Goal: Information Seeking & Learning: Compare options

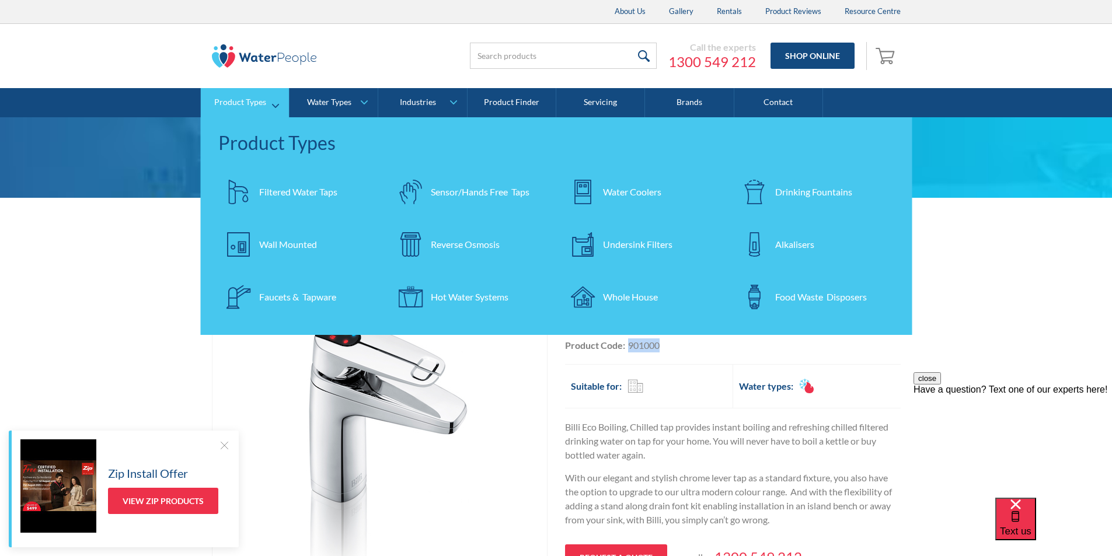
click at [788, 189] on div "Drinking Fountains" at bounding box center [813, 192] width 77 height 14
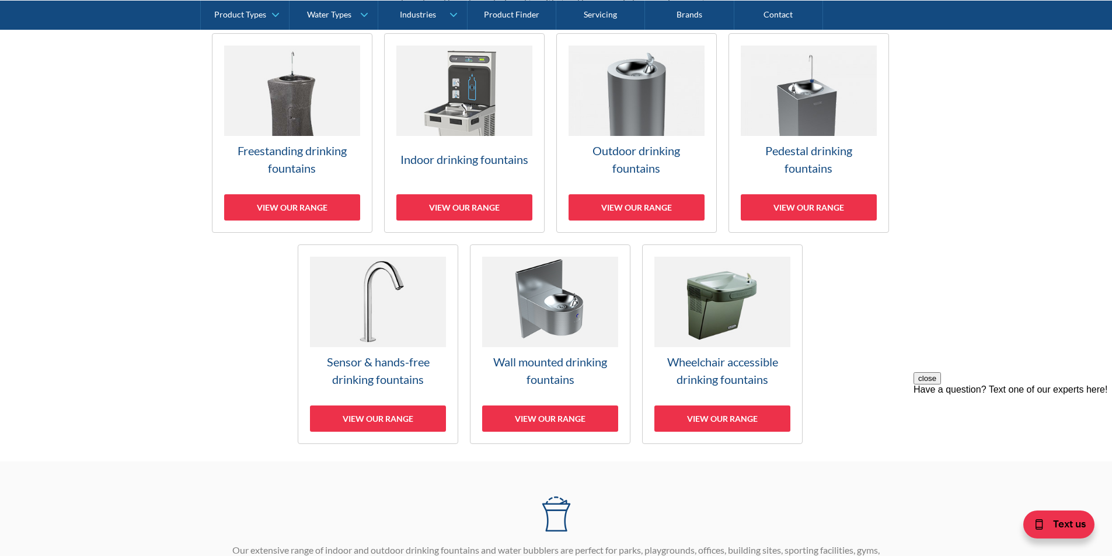
click at [629, 156] on h3 "Outdoor drinking fountains" at bounding box center [637, 159] width 136 height 35
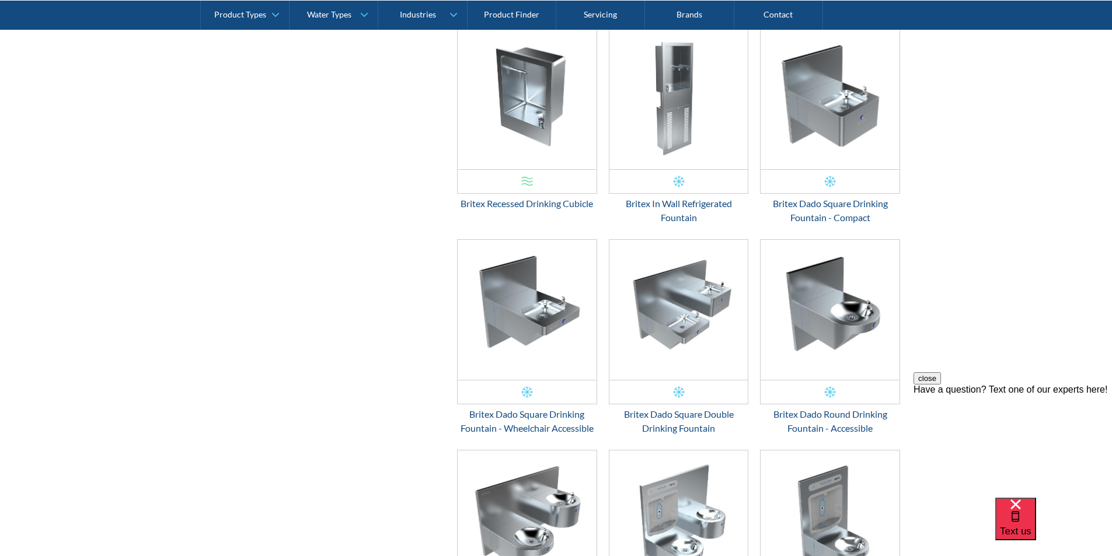
scroll to position [1250, 0]
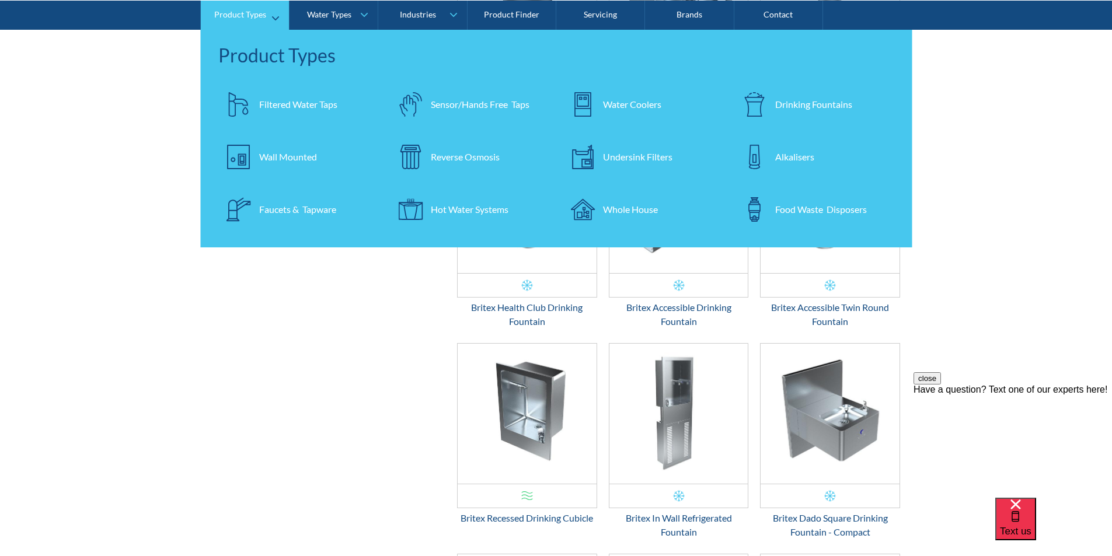
click at [289, 102] on div "Filtered Water Taps" at bounding box center [298, 104] width 78 height 14
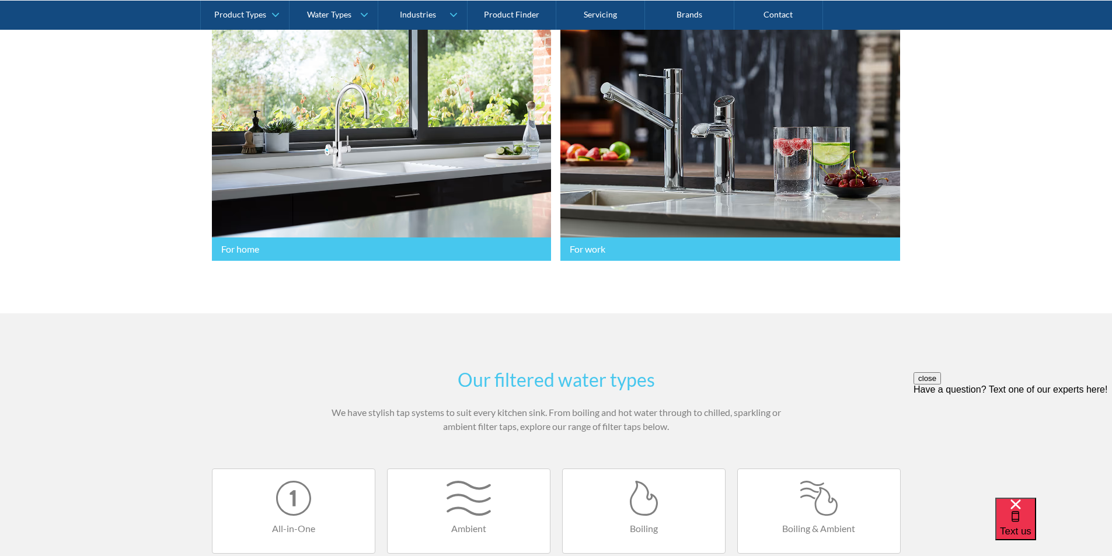
scroll to position [234, 0]
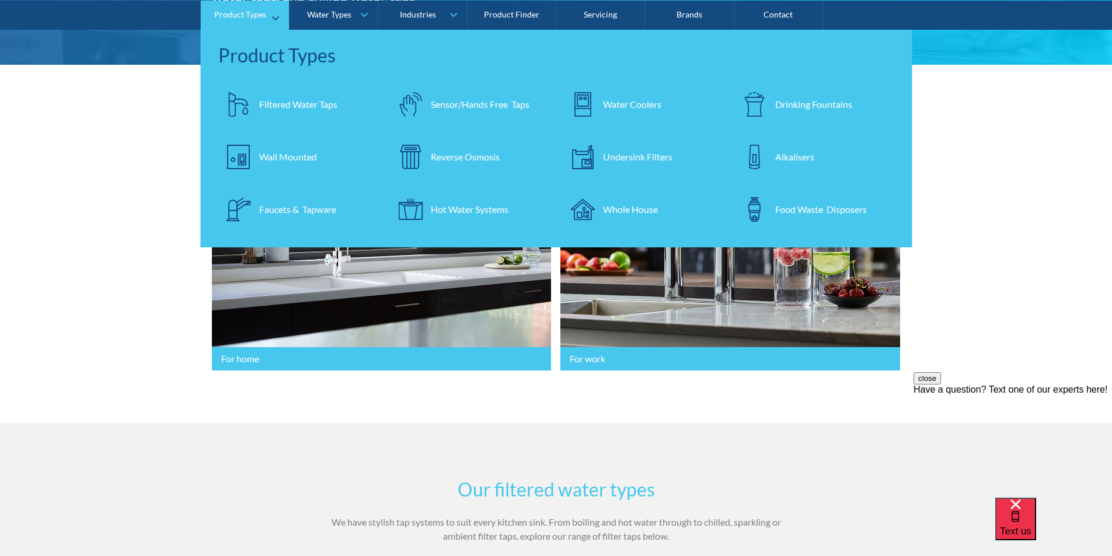
click at [789, 102] on div "Drinking Fountains" at bounding box center [813, 104] width 77 height 14
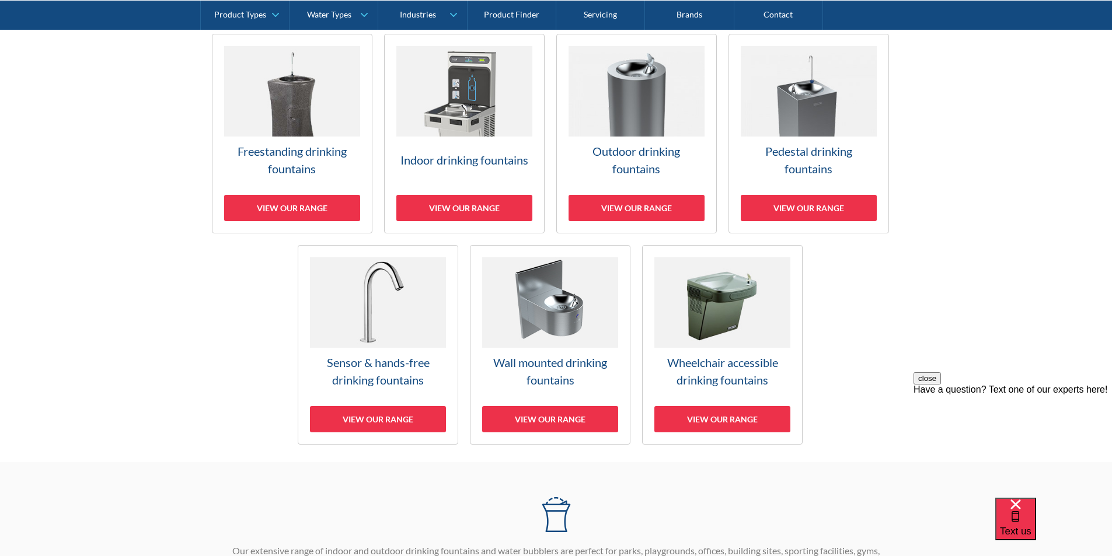
scroll to position [350, 0]
click at [562, 304] on img at bounding box center [550, 302] width 136 height 90
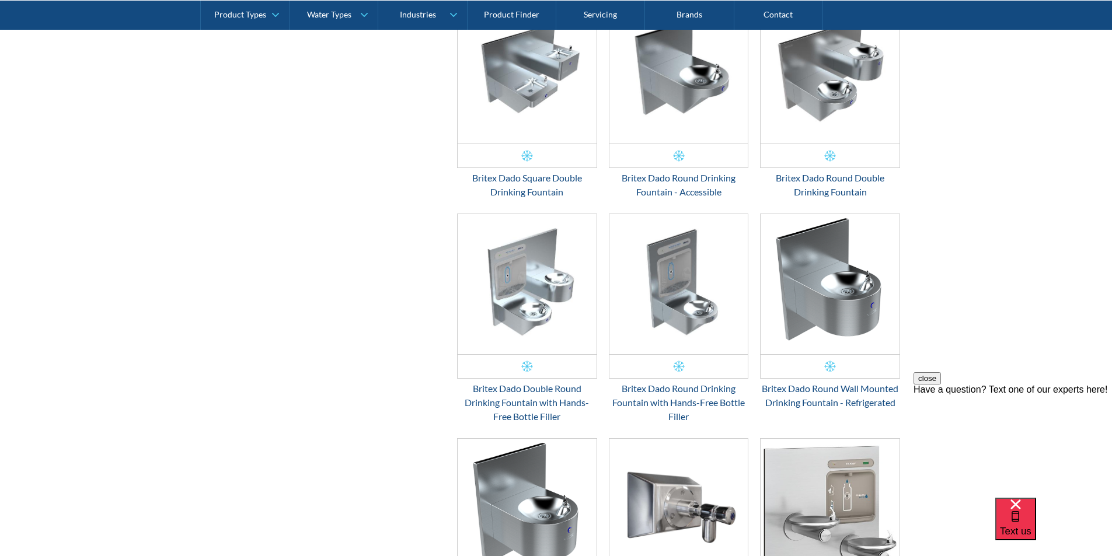
scroll to position [1112, 0]
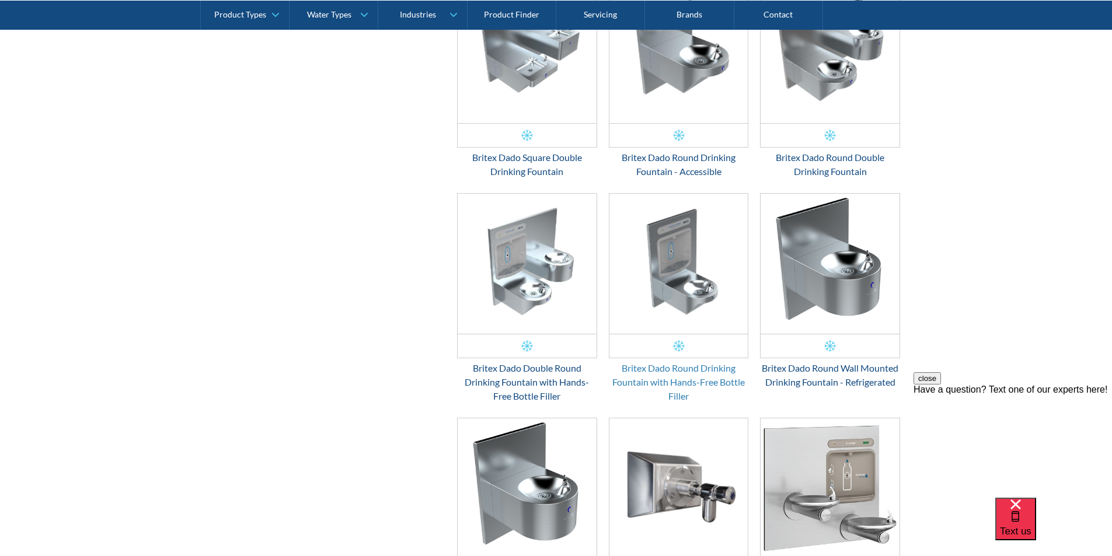
click at [666, 373] on div "Britex Dado Round Drinking Fountain with Hands-Free Bottle Filler" at bounding box center [679, 382] width 140 height 42
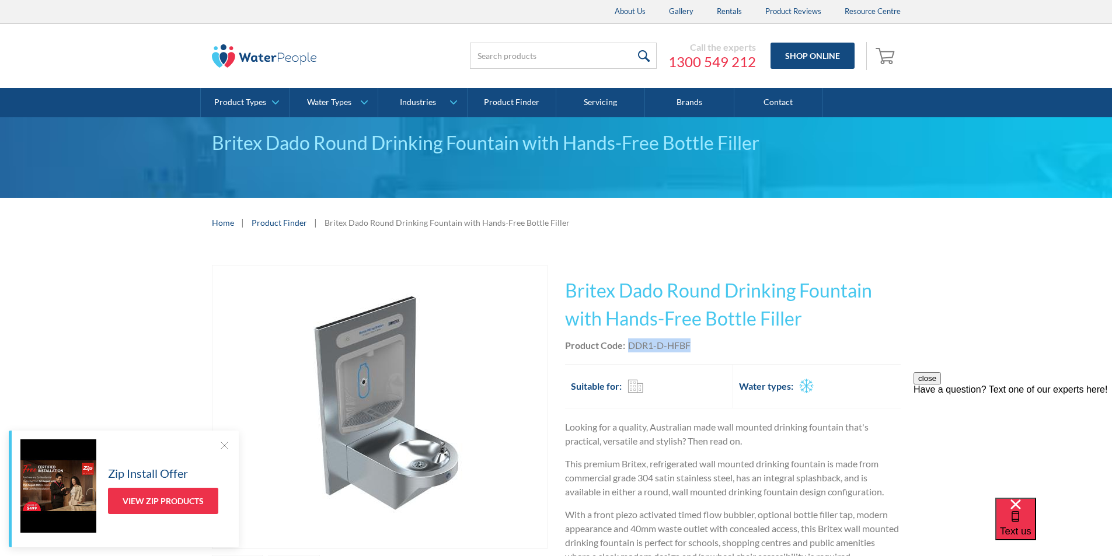
drag, startPoint x: 695, startPoint y: 344, endPoint x: 625, endPoint y: 346, distance: 70.1
click at [625, 346] on div "Product Code: DDR1-D-HFBF" at bounding box center [733, 346] width 336 height 14
copy div "DDR1-D-HFBF"
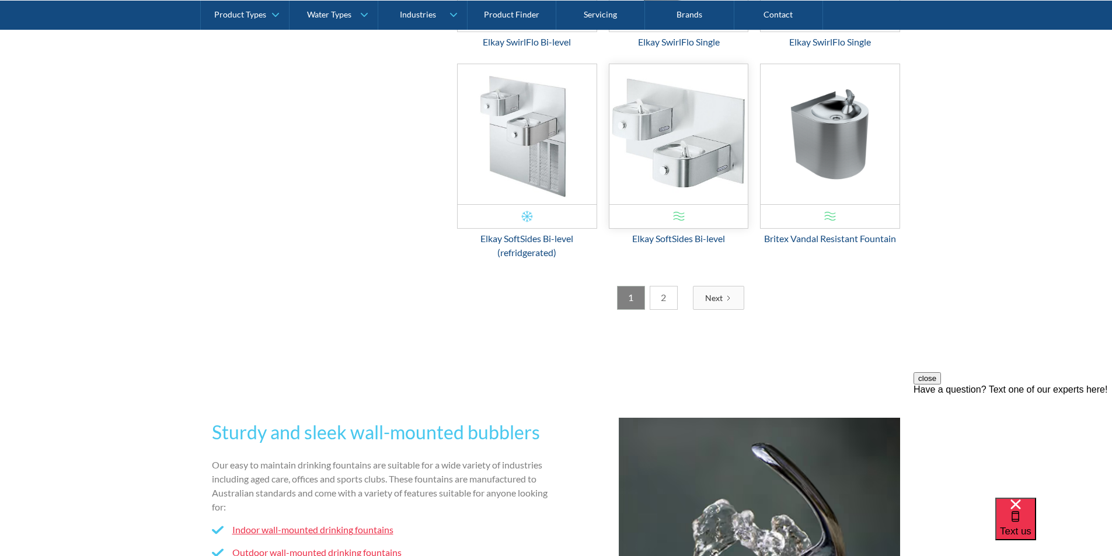
scroll to position [2046, 0]
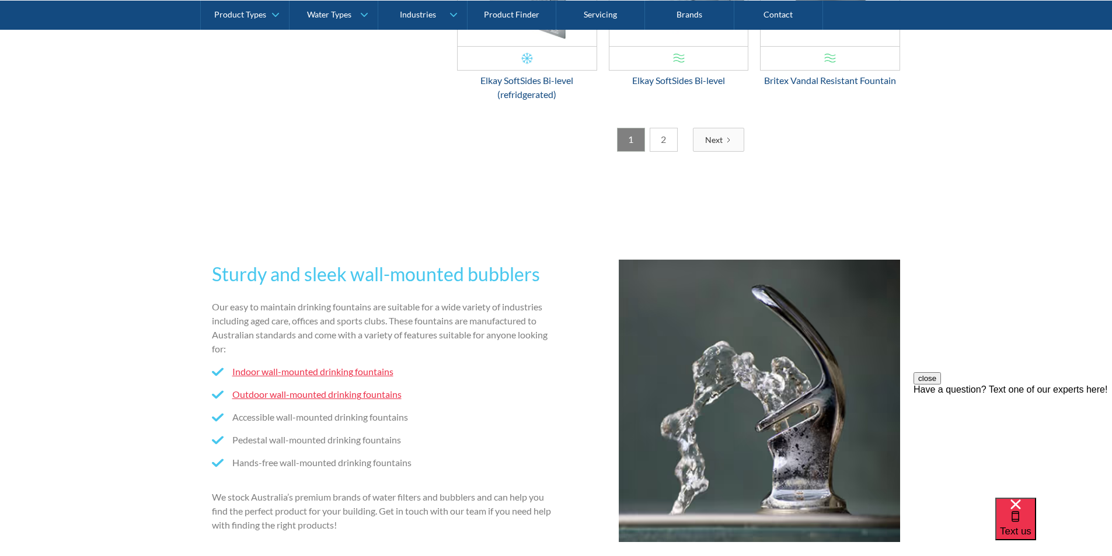
click at [665, 143] on link "2" at bounding box center [664, 140] width 28 height 24
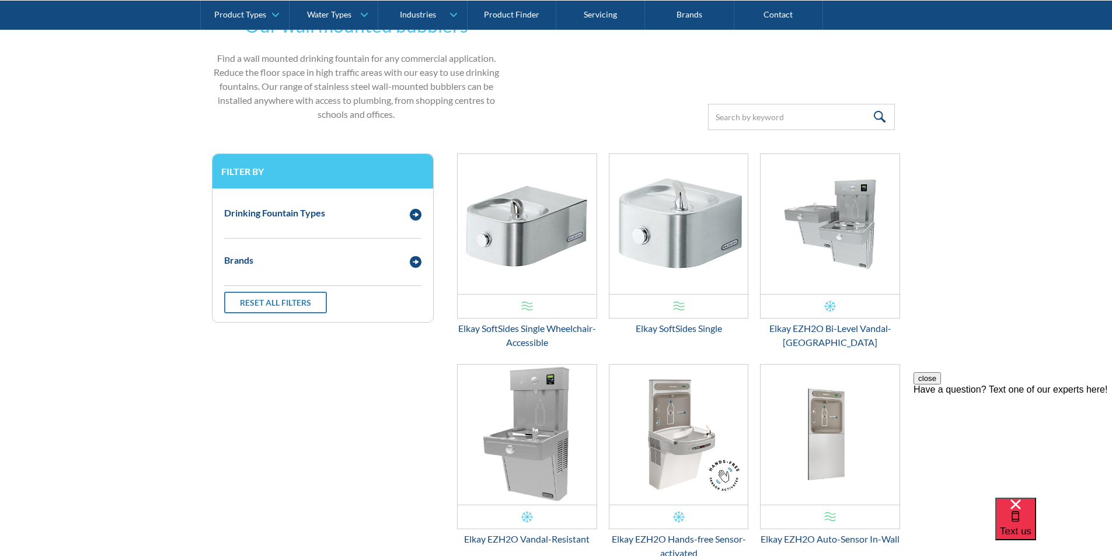
scroll to position [0, 0]
